Goal: Task Accomplishment & Management: Use online tool/utility

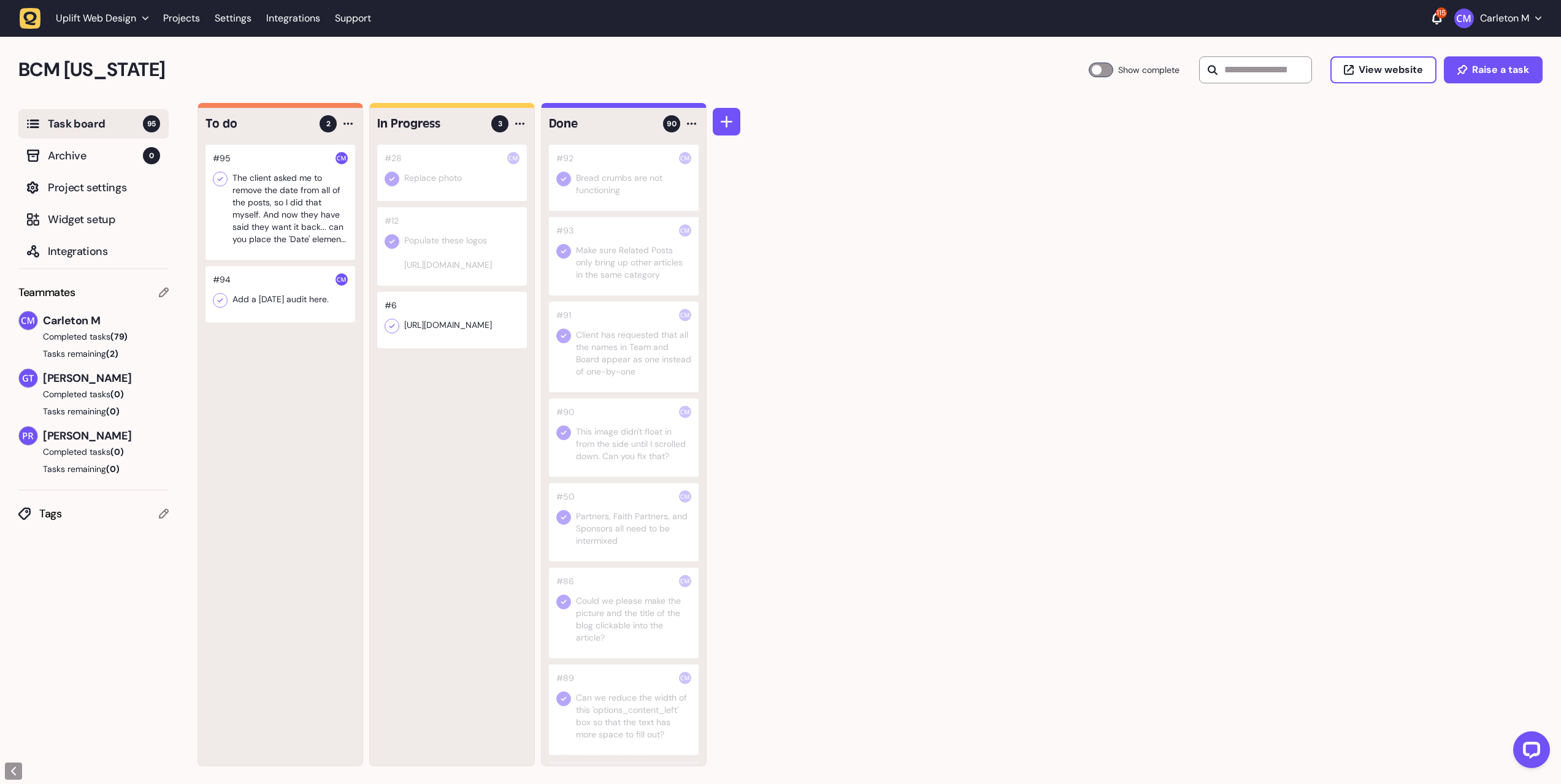
click at [277, 306] on div at bounding box center [280, 294] width 150 height 56
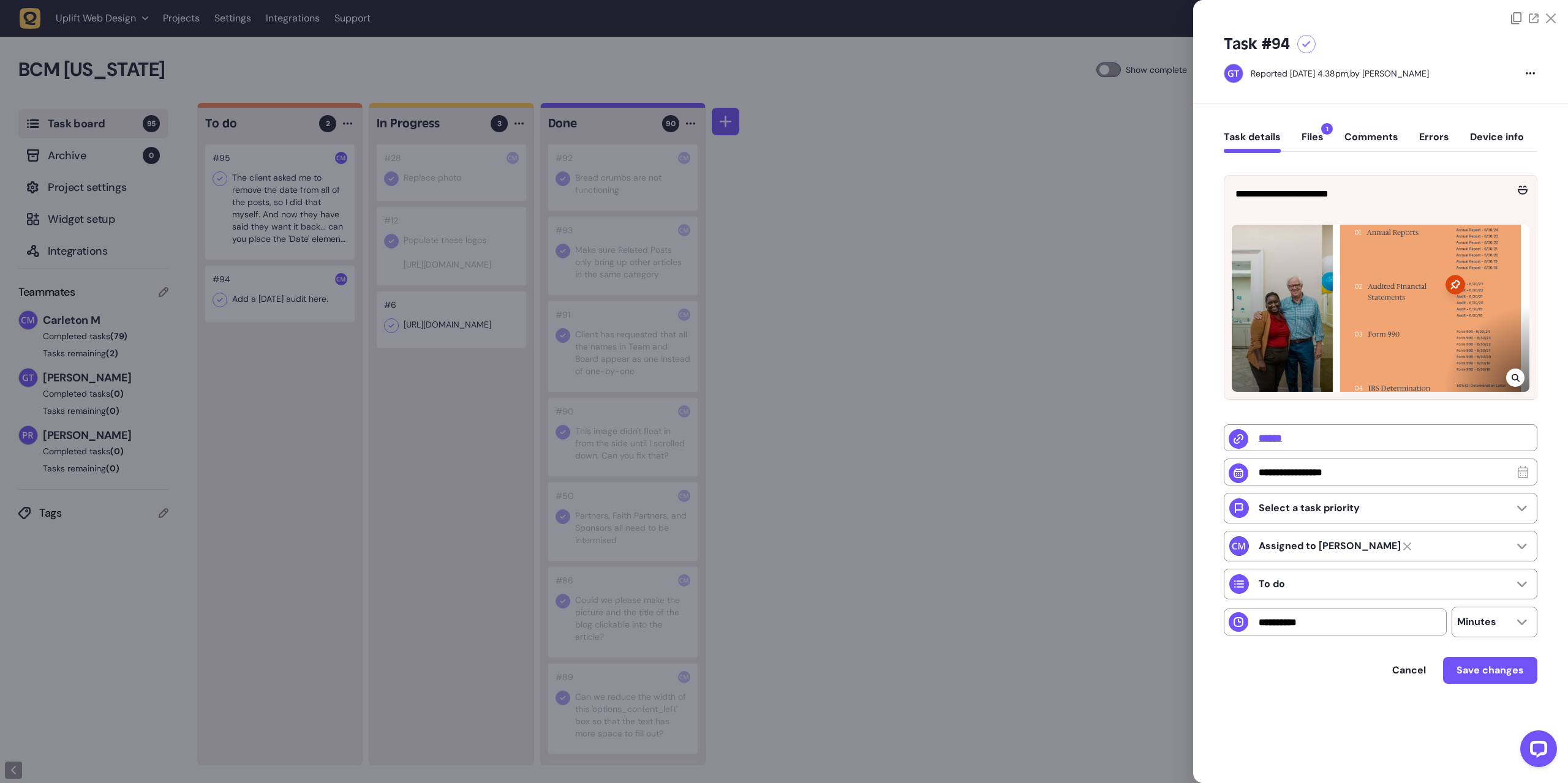
click at [1308, 133] on button "Files 1" at bounding box center [1312, 141] width 22 height 22
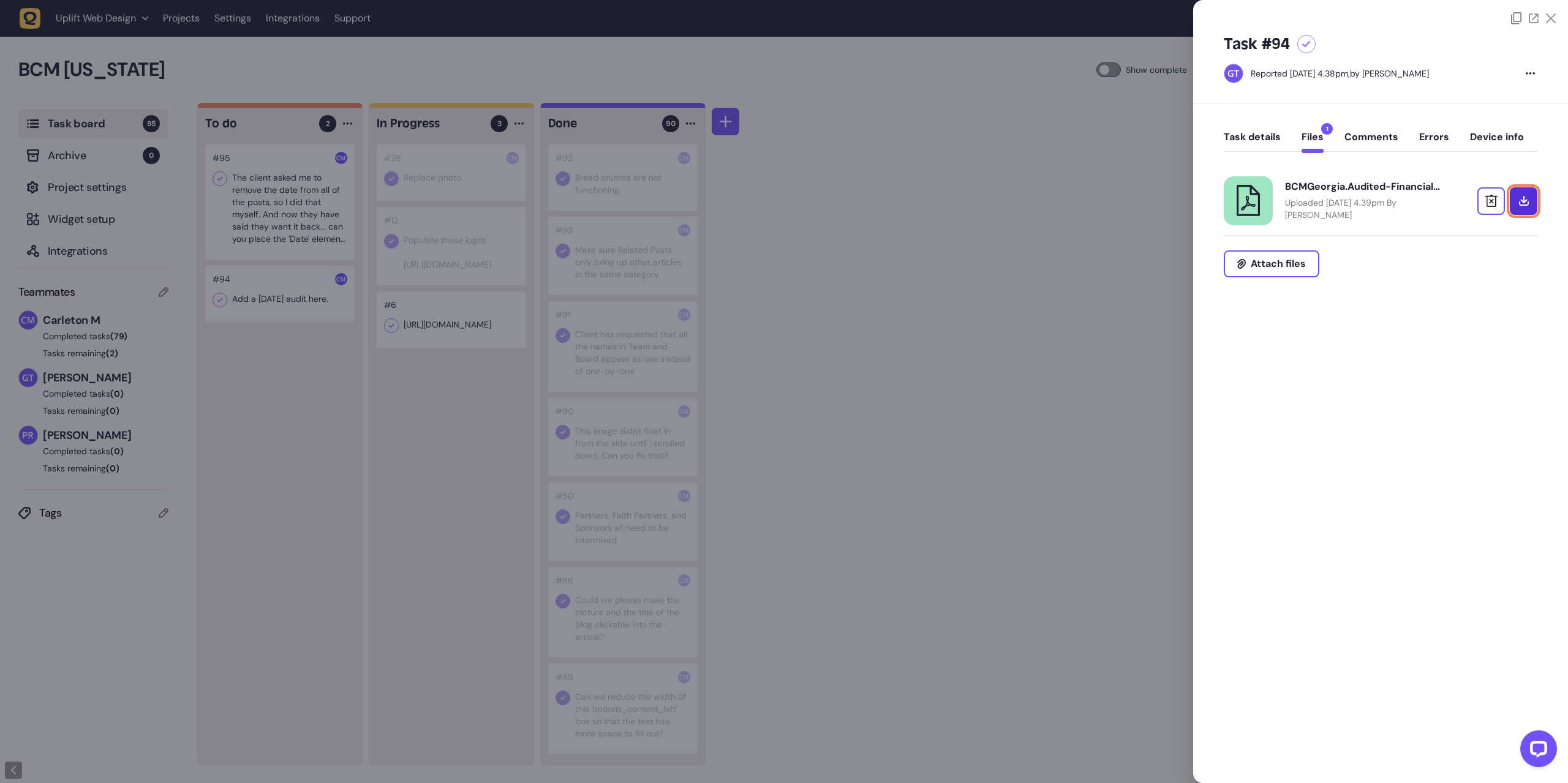
click at [1524, 209] on link at bounding box center [1523, 200] width 28 height 28
click at [1035, 183] on div at bounding box center [784, 391] width 1568 height 783
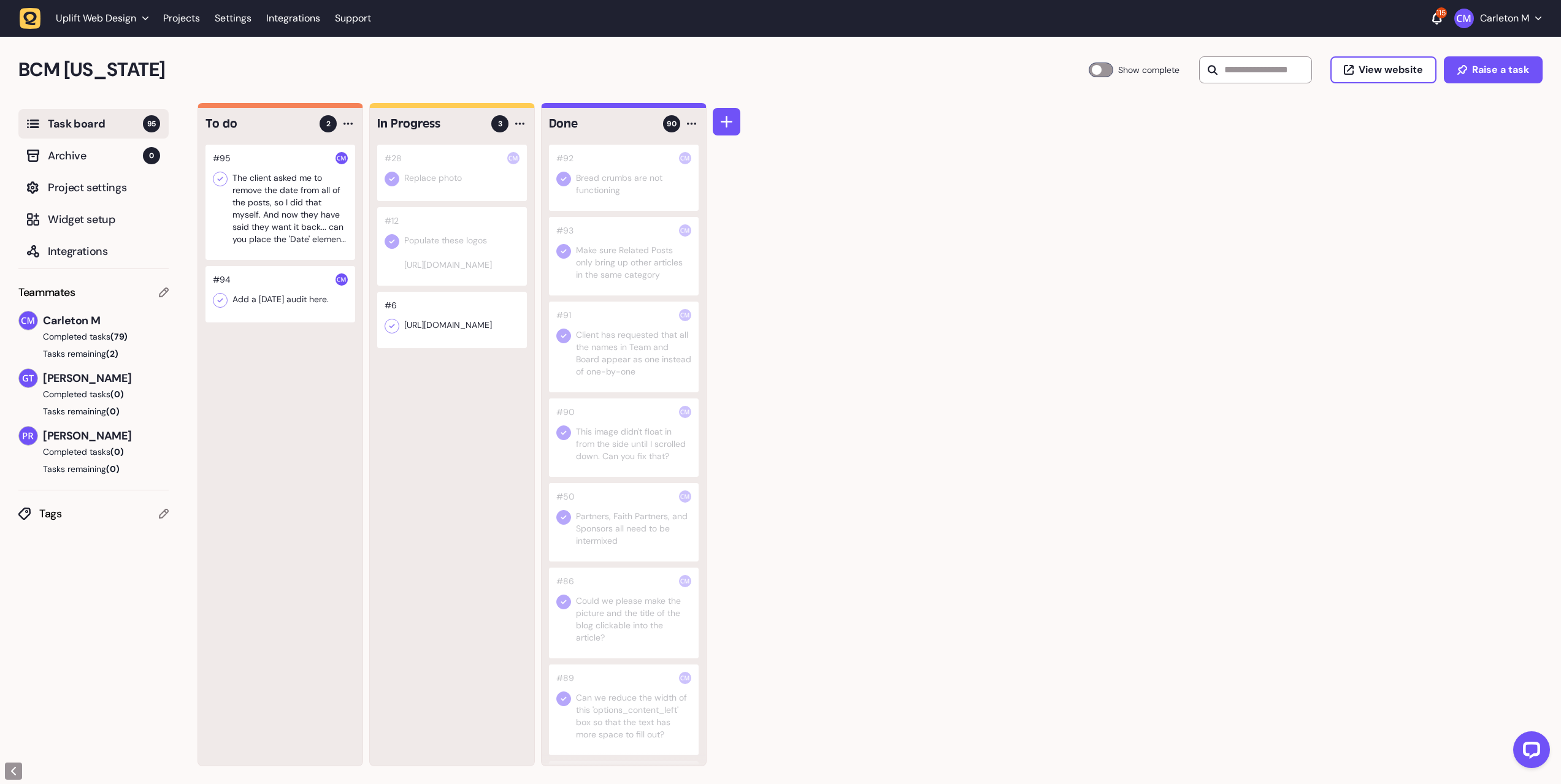
click at [285, 209] on div at bounding box center [280, 202] width 150 height 116
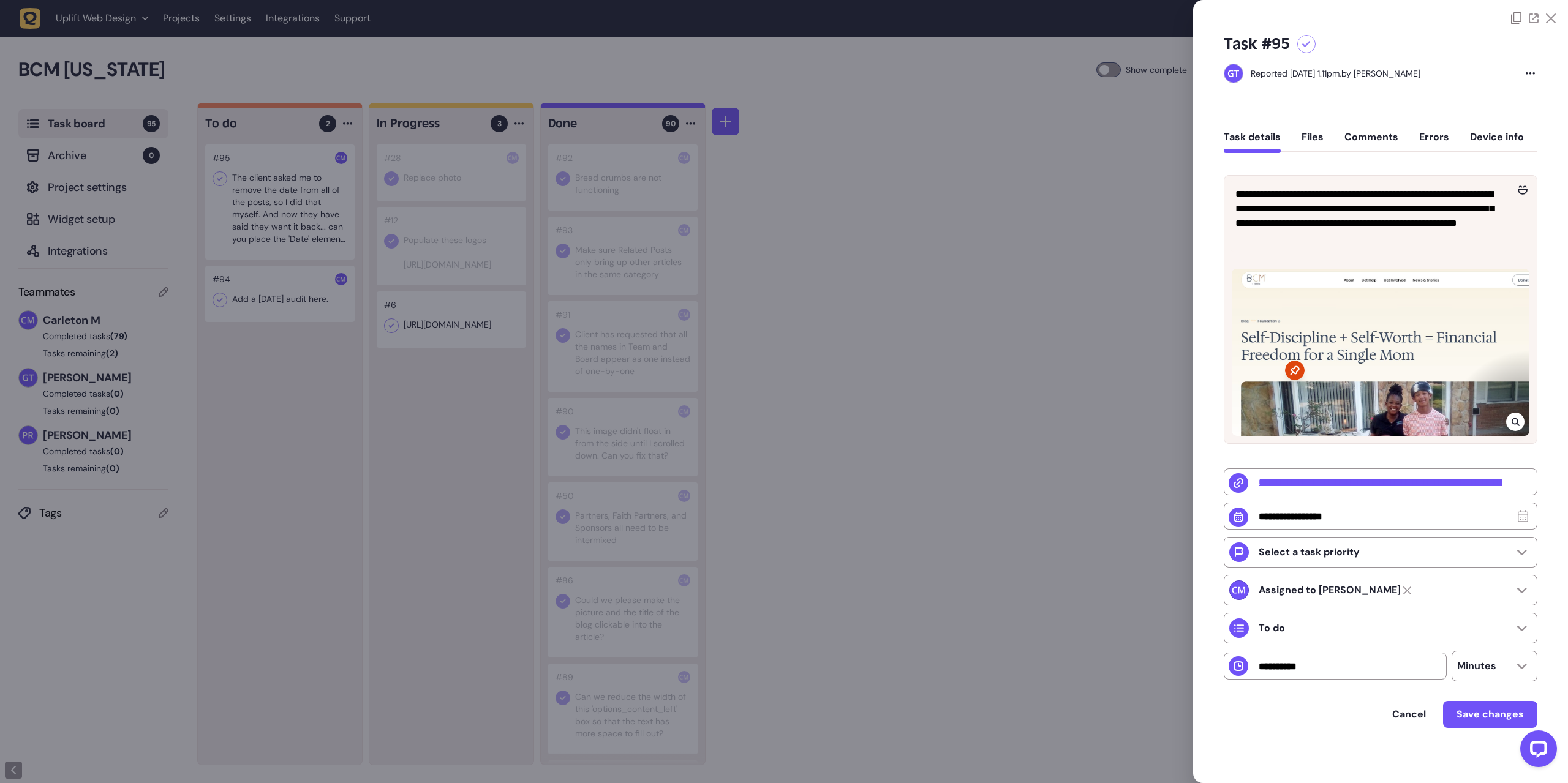
click at [983, 332] on div at bounding box center [784, 391] width 1568 height 783
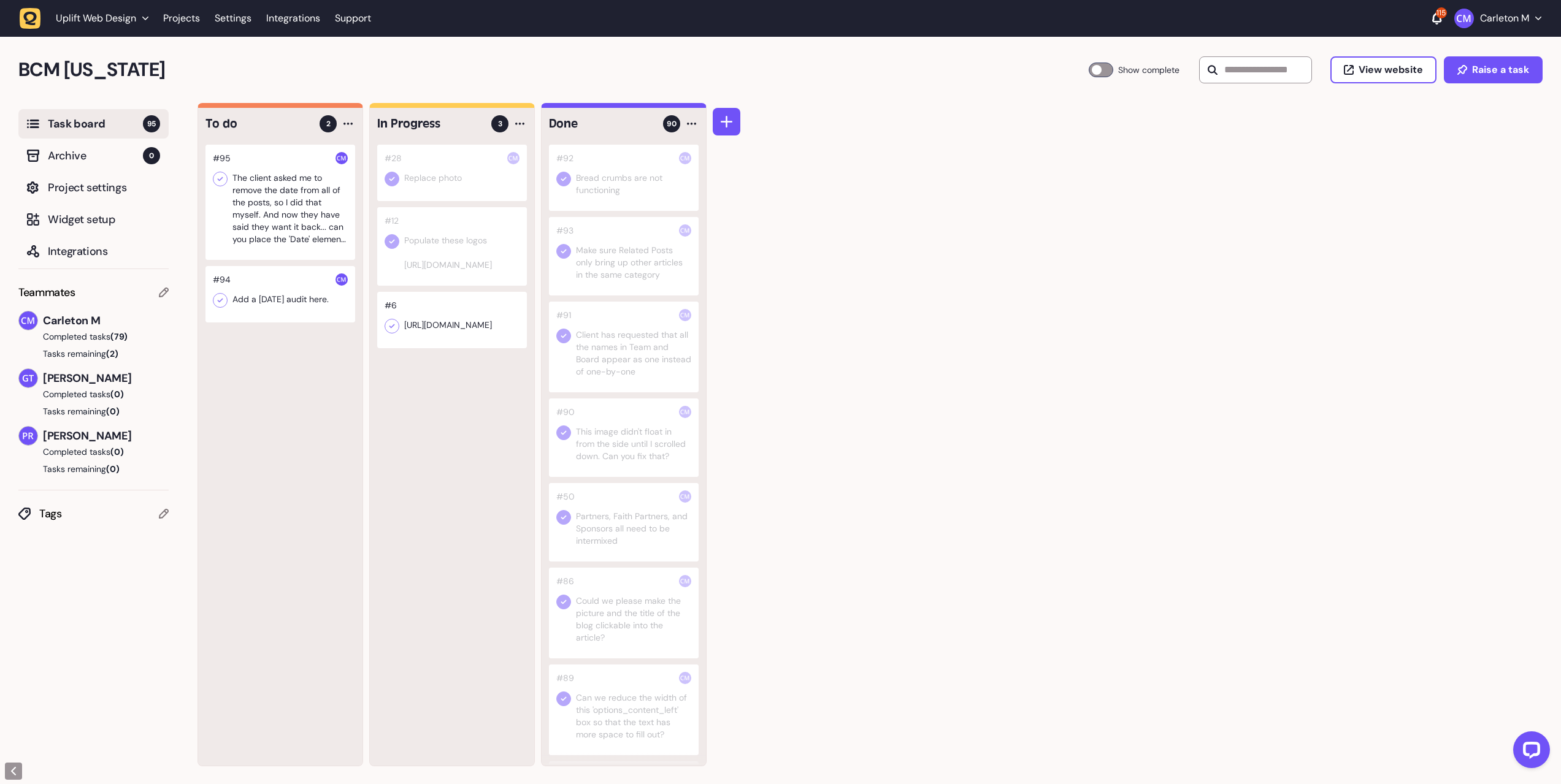
click at [309, 219] on div at bounding box center [280, 202] width 150 height 116
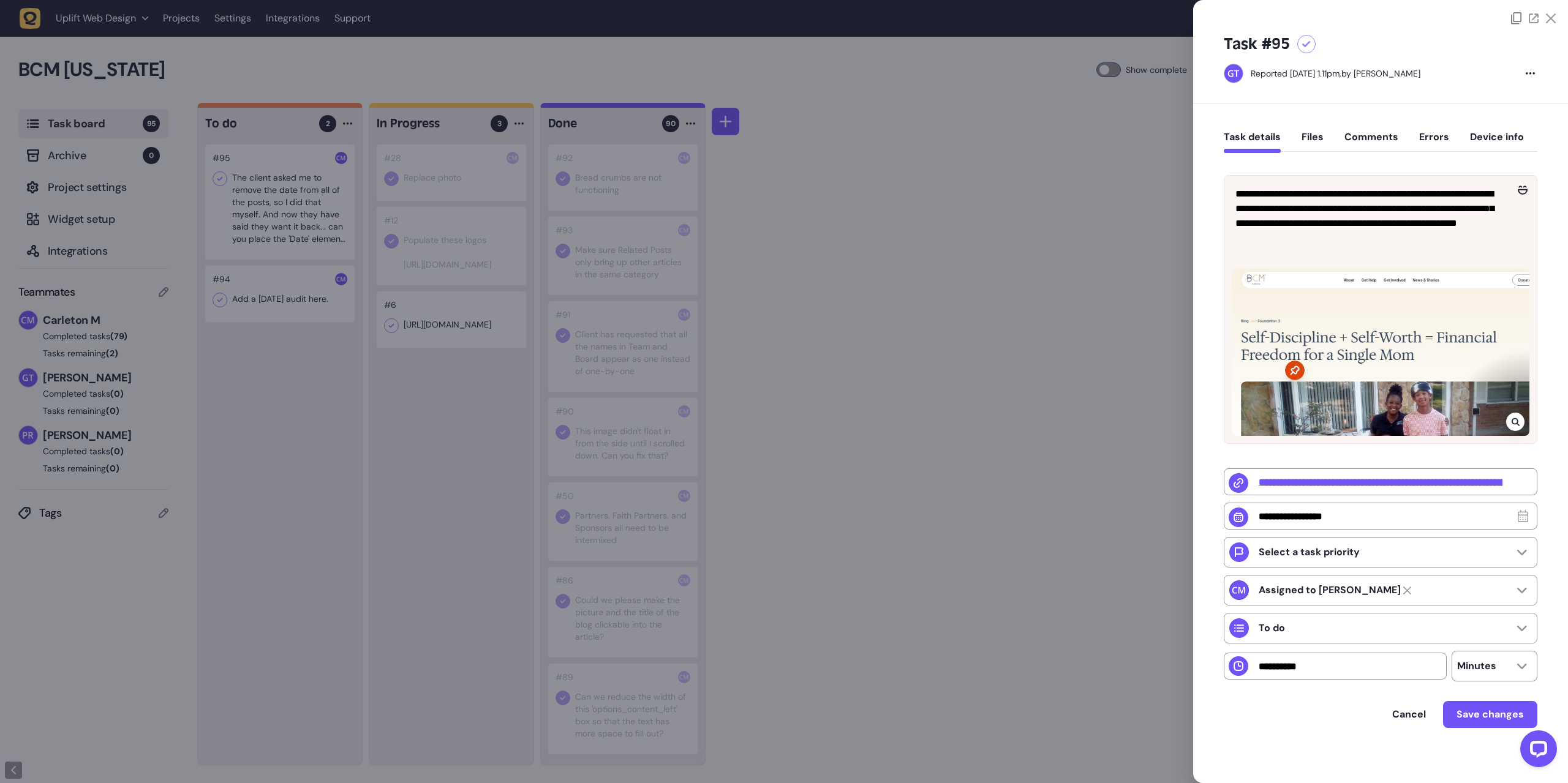
click at [924, 237] on div at bounding box center [784, 391] width 1568 height 783
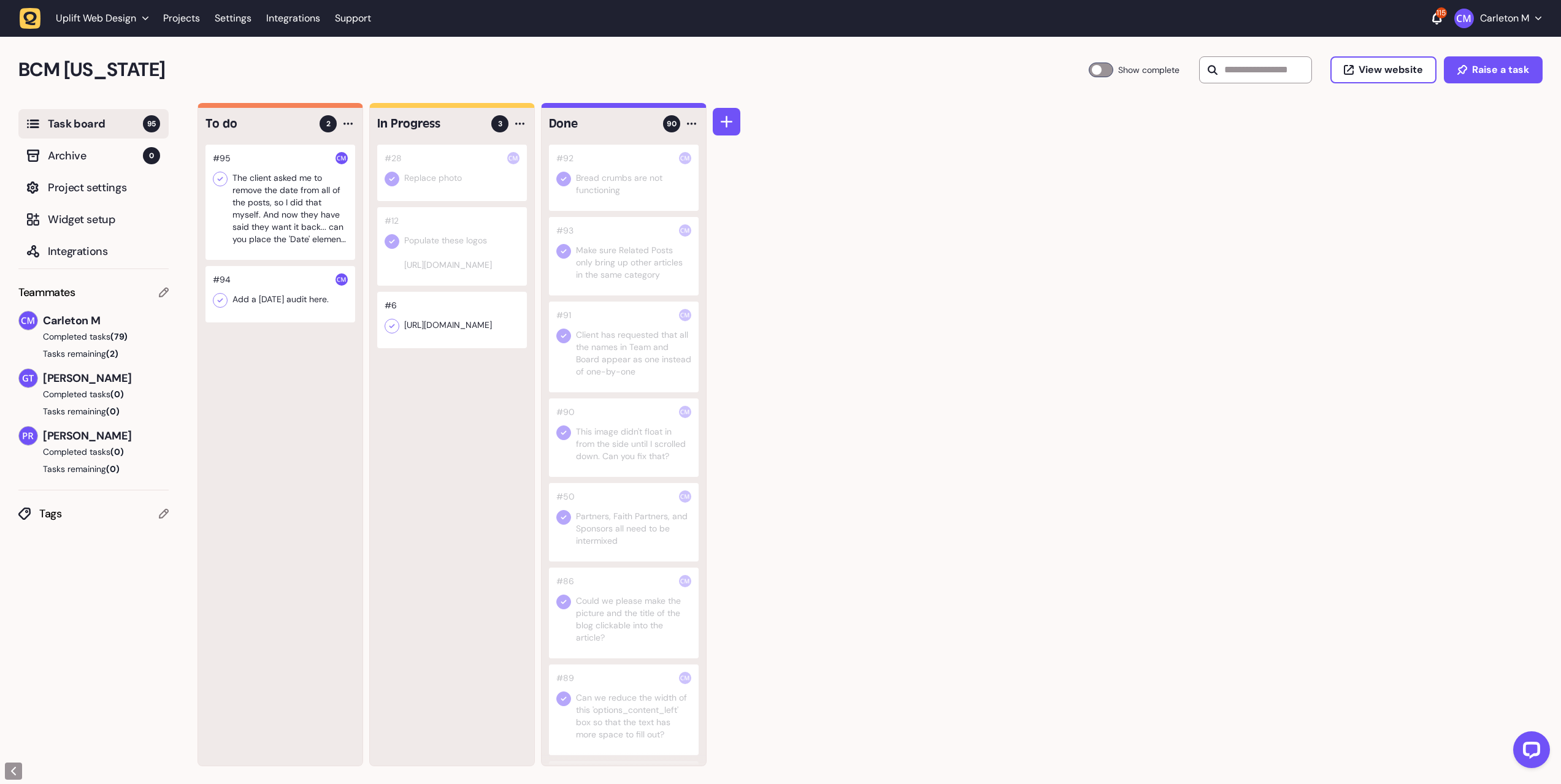
click at [283, 289] on div at bounding box center [280, 294] width 150 height 56
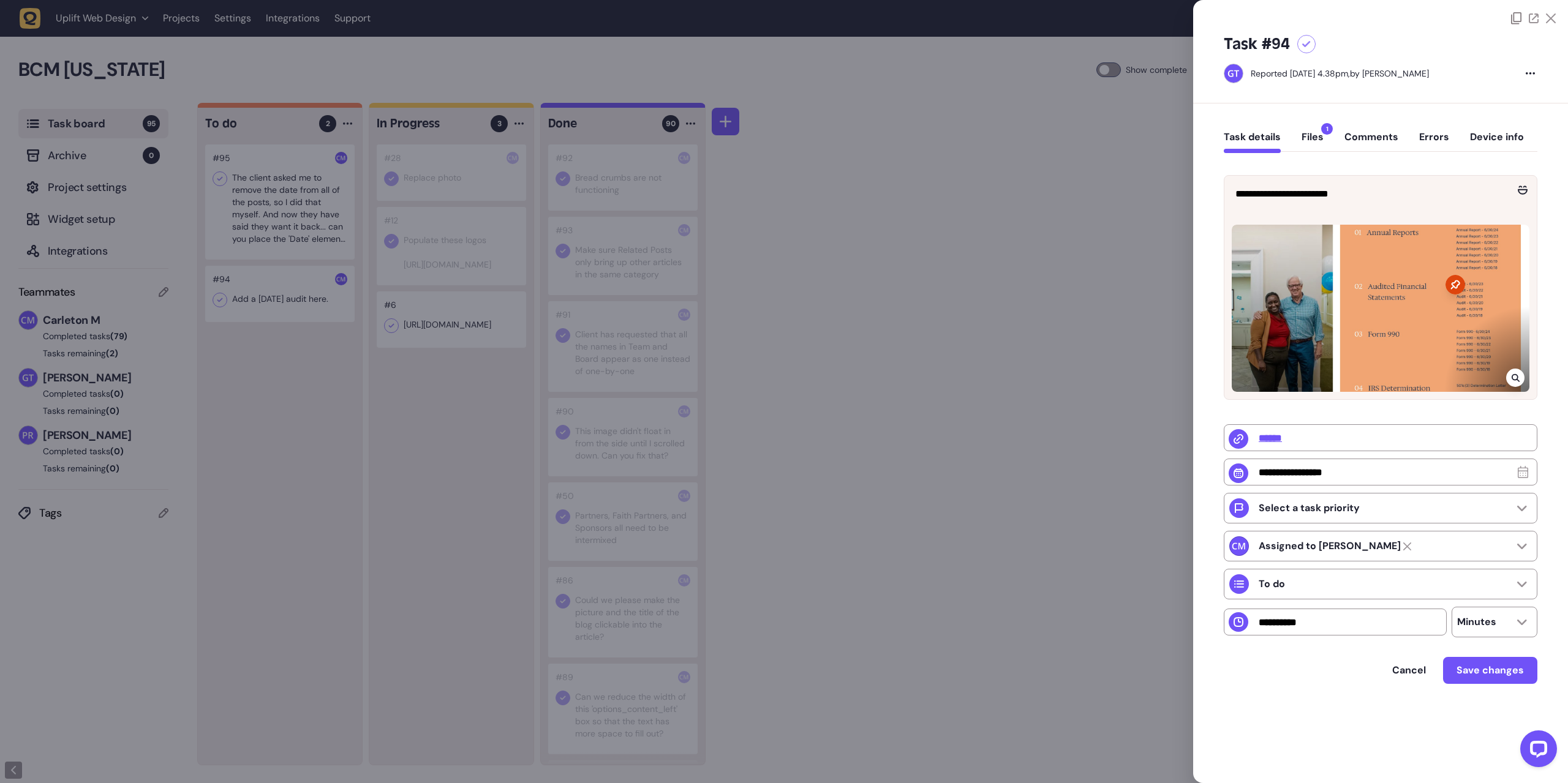
click at [1515, 378] on icon at bounding box center [1515, 378] width 8 height 10
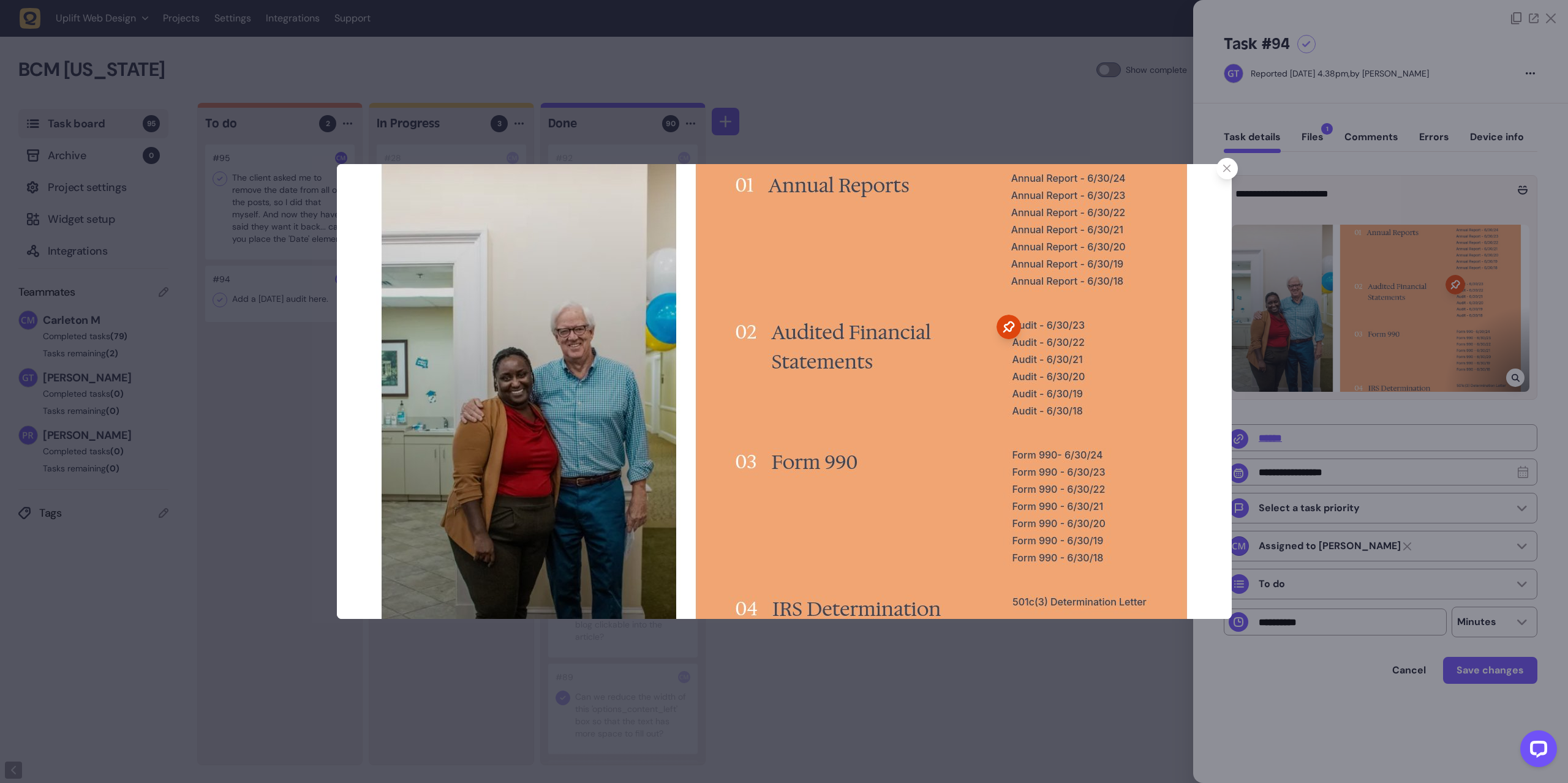
click at [1296, 304] on div at bounding box center [784, 391] width 1568 height 783
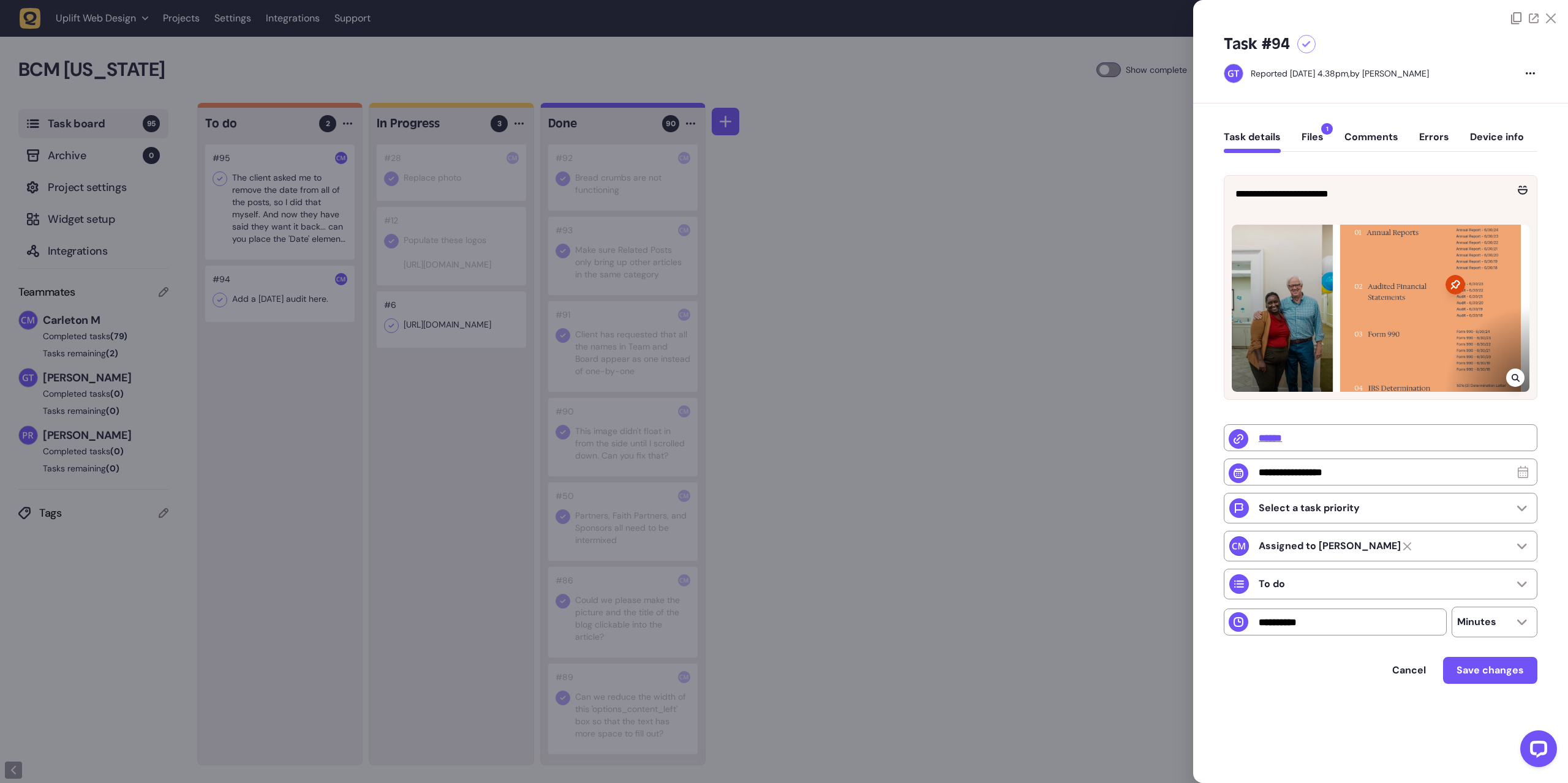
click at [1303, 135] on button "Files 1" at bounding box center [1312, 141] width 22 height 22
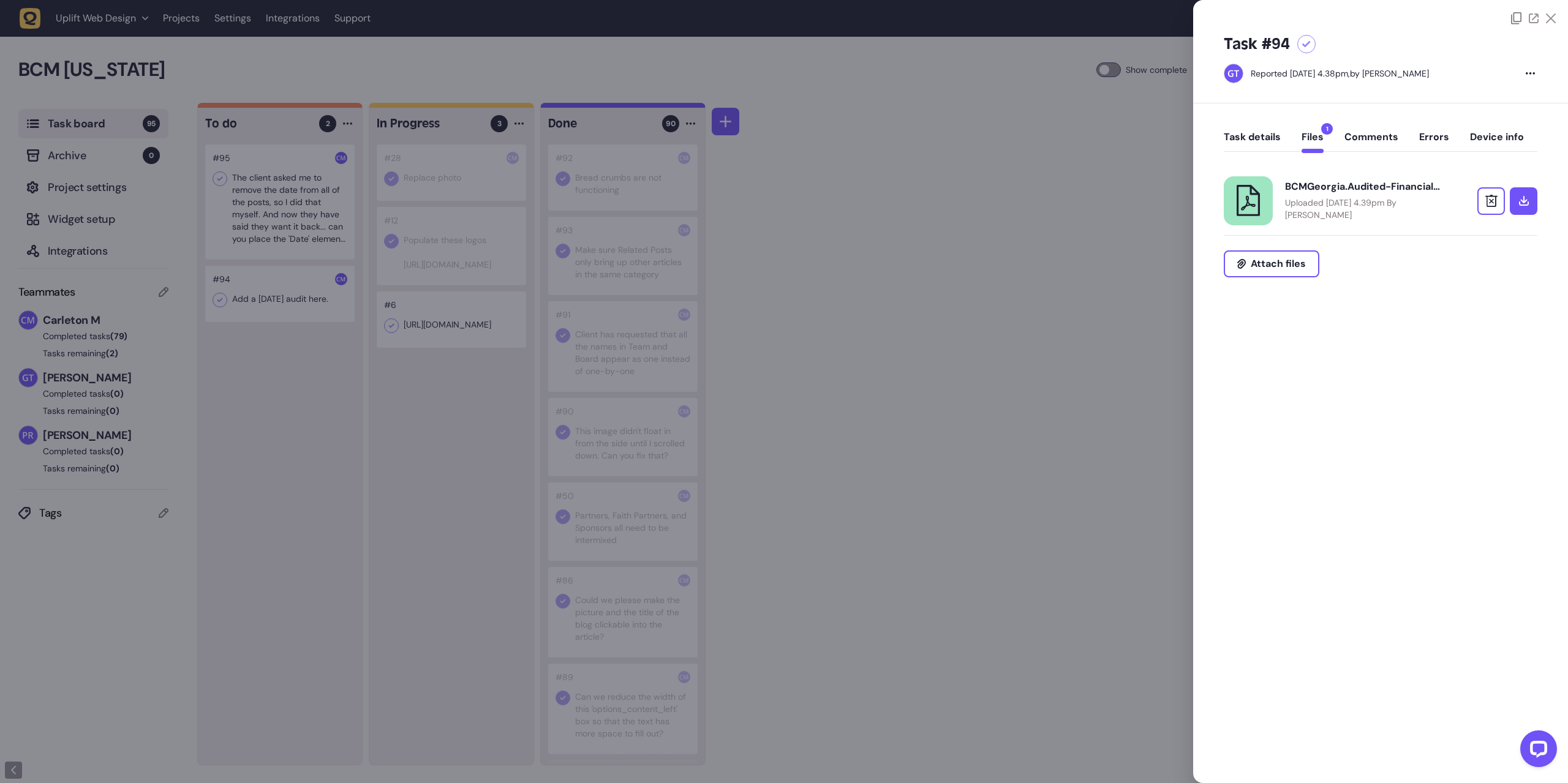
click at [1265, 142] on button "Task details" at bounding box center [1252, 141] width 57 height 22
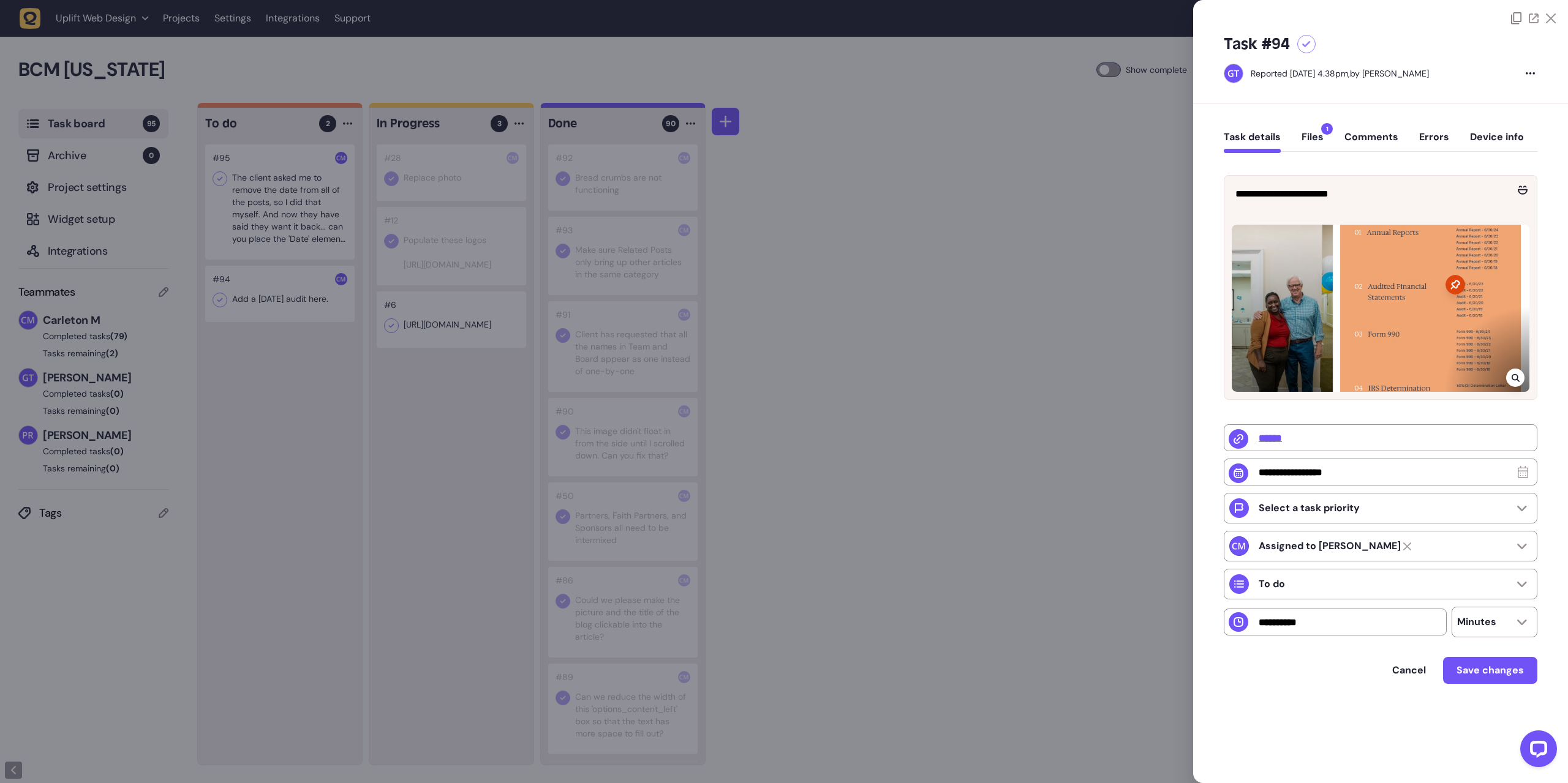
click at [1516, 376] on icon at bounding box center [1515, 378] width 8 height 10
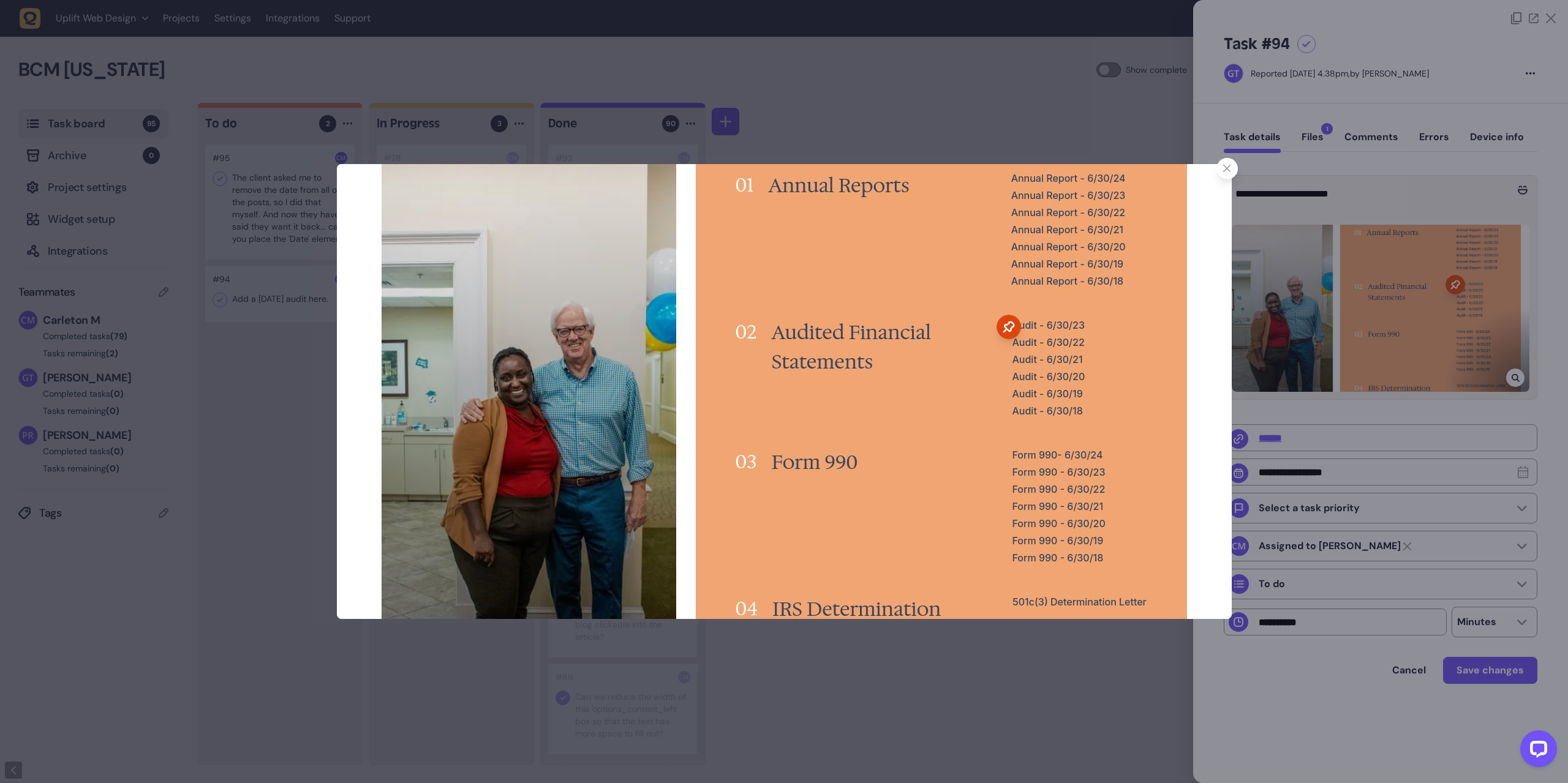
click at [1119, 82] on div at bounding box center [784, 391] width 1568 height 783
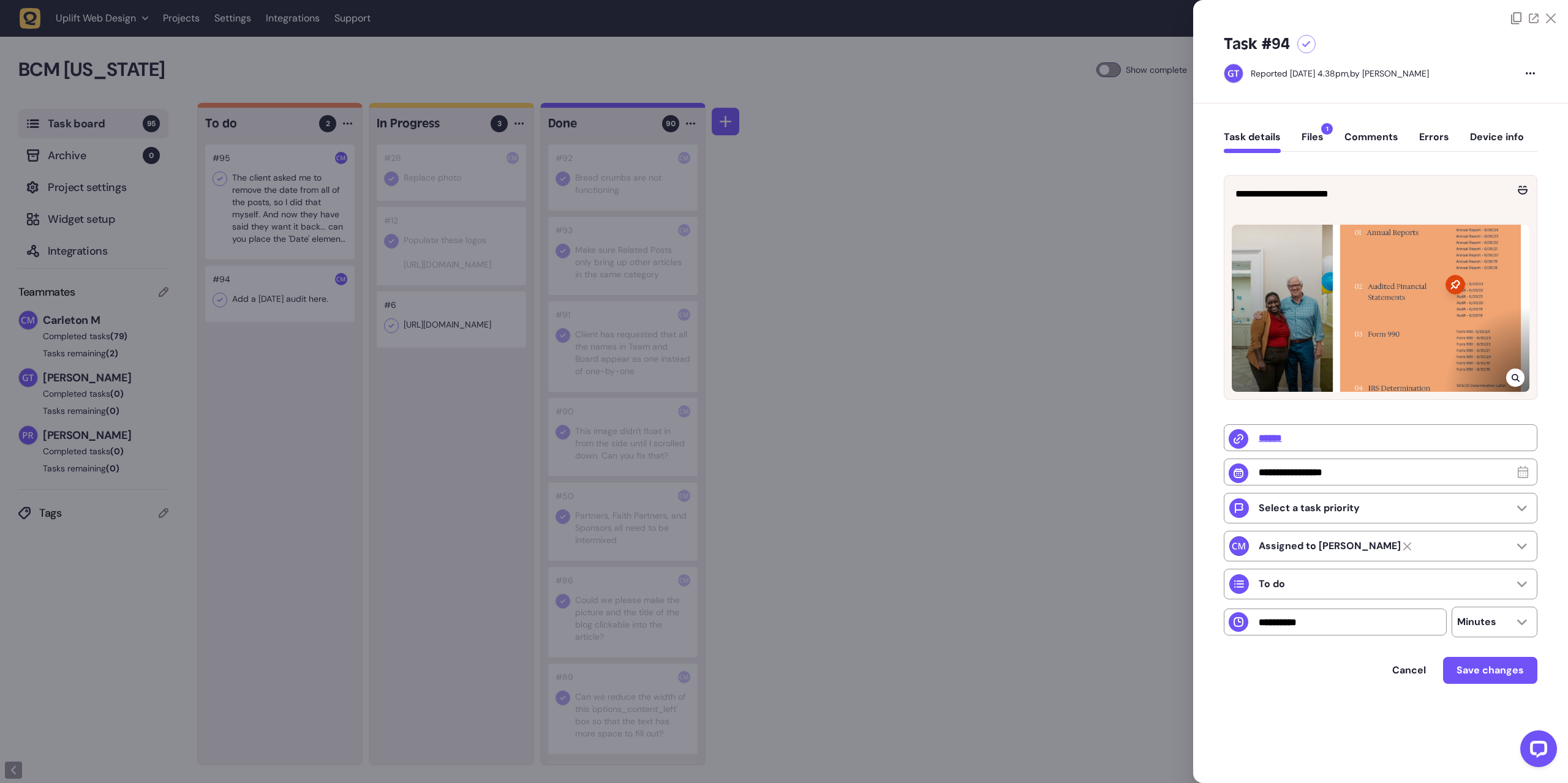
click at [1305, 47] on icon at bounding box center [1307, 45] width 9 height 7
click at [304, 198] on div at bounding box center [784, 391] width 1568 height 783
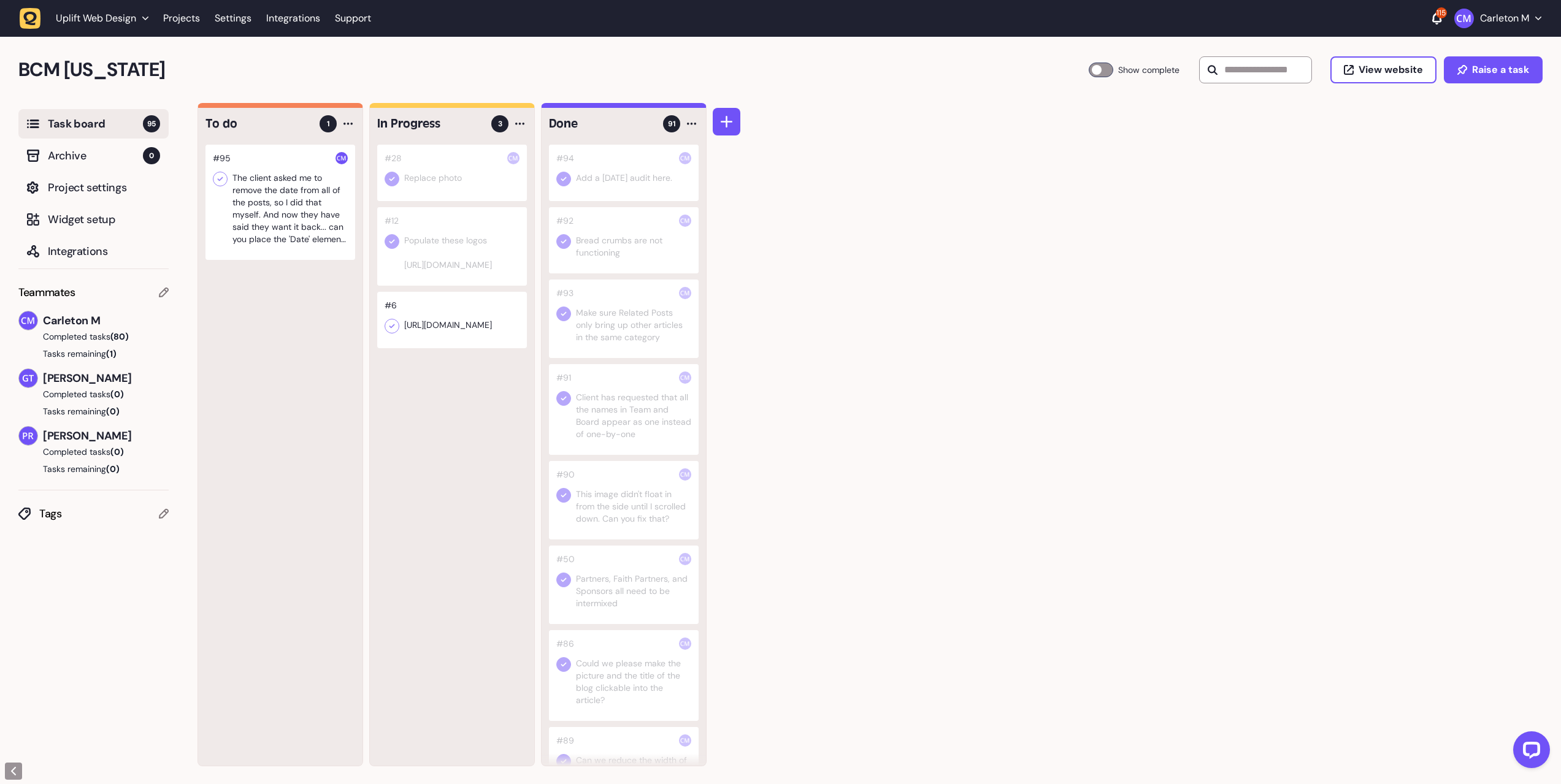
click at [288, 194] on div at bounding box center [280, 202] width 150 height 116
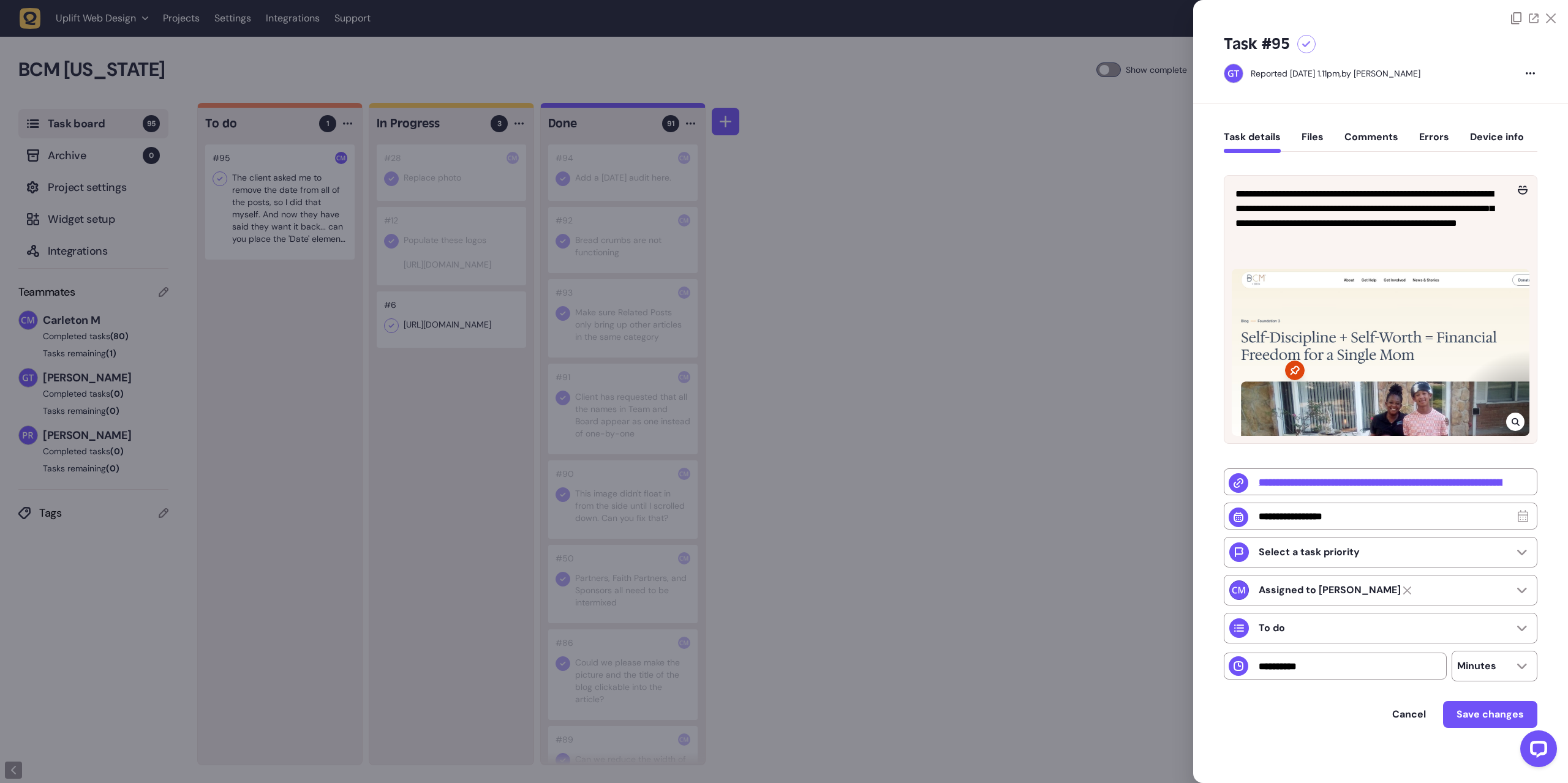
click at [1037, 307] on div at bounding box center [784, 391] width 1568 height 783
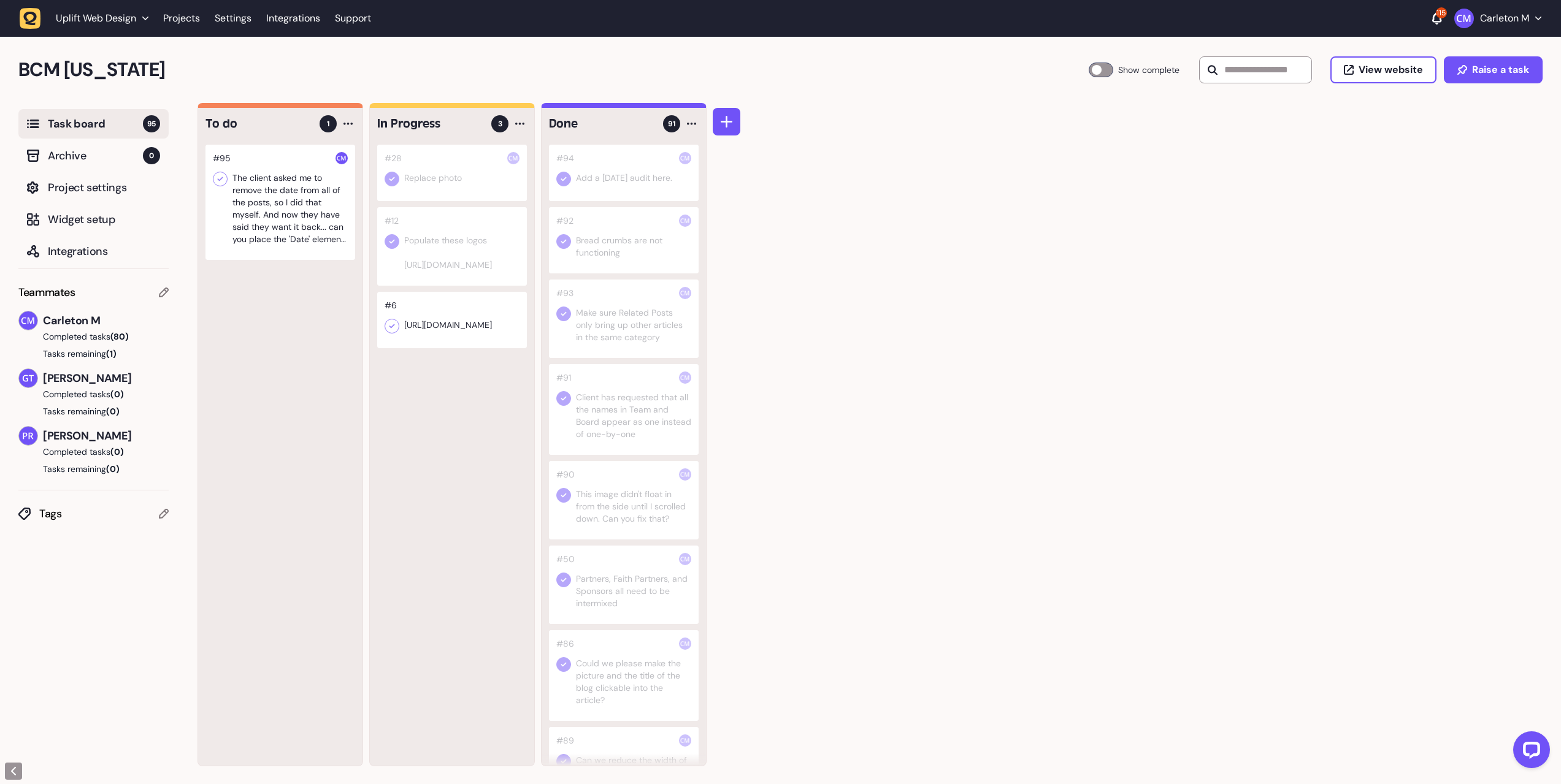
click at [220, 185] on icon at bounding box center [220, 179] width 13 height 13
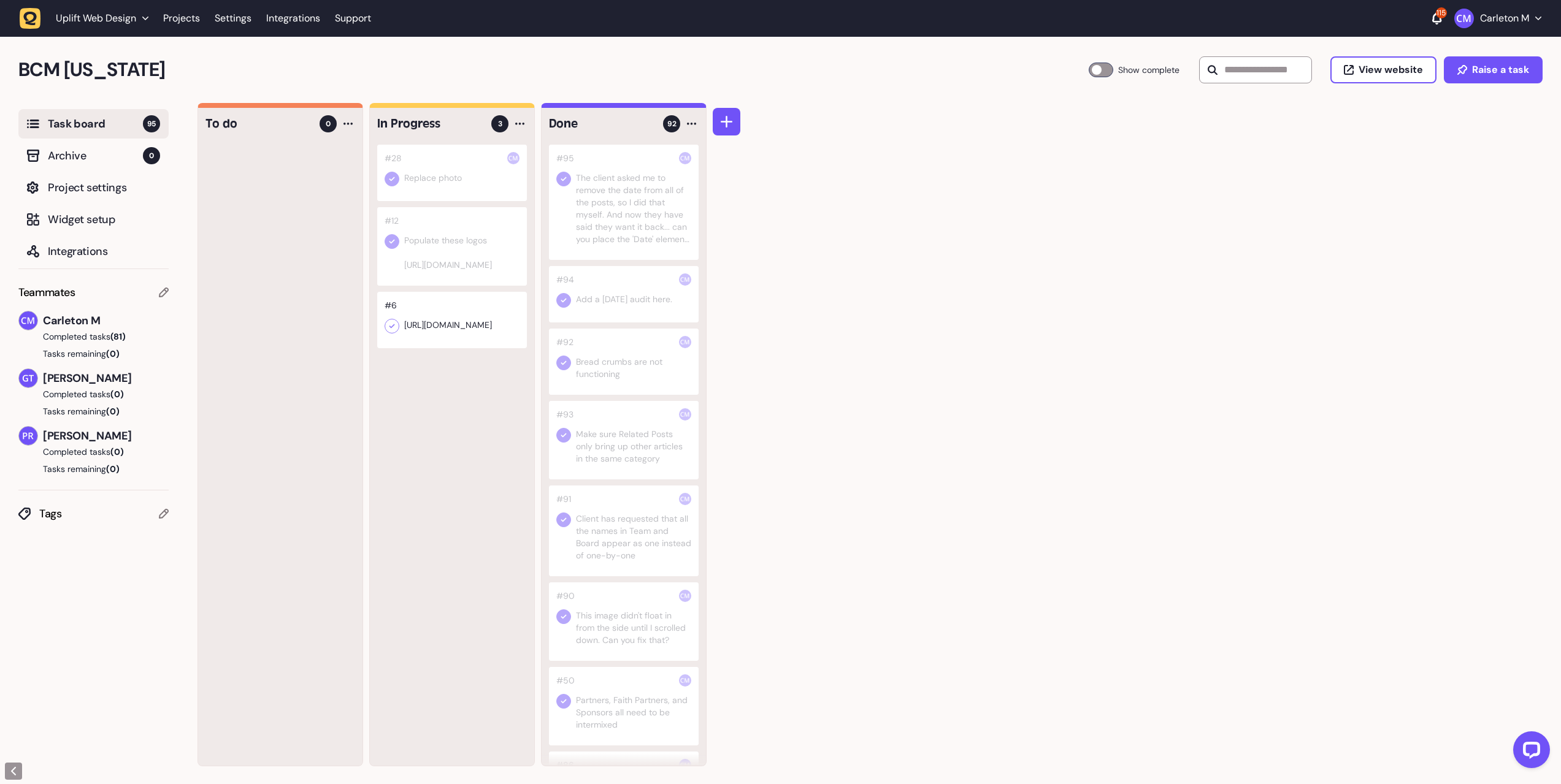
click at [1132, 503] on div "To do 0 In Progress 3 #28 Replace photo #12 Populate these logos [URL][DOMAIN_N…" at bounding box center [878, 444] width 1363 height 682
